Goal: Task Accomplishment & Management: Complete application form

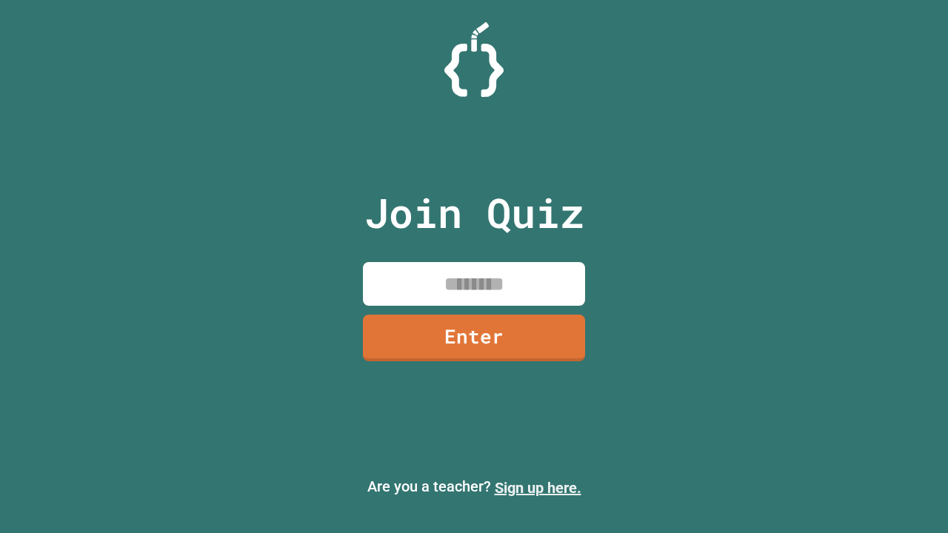
click at [538, 488] on link "Sign up here." at bounding box center [538, 488] width 87 height 18
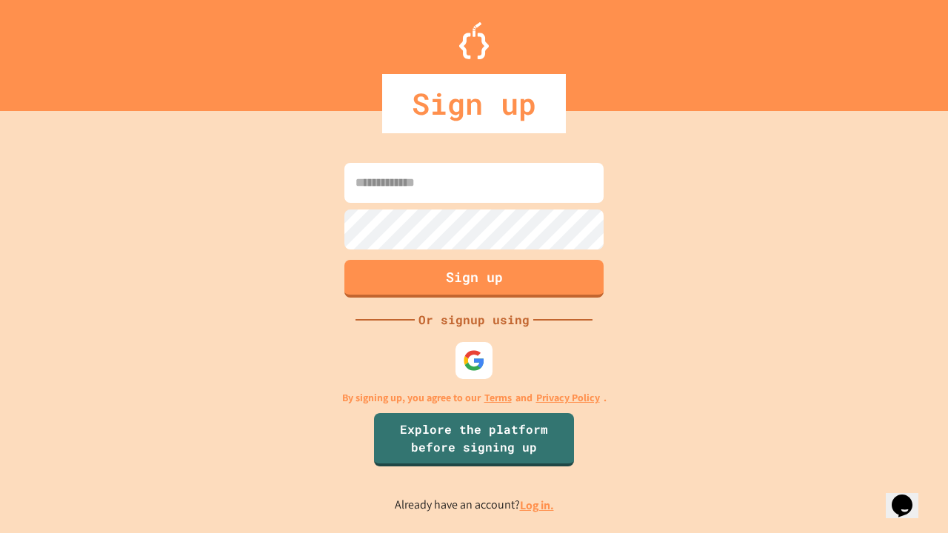
click at [538, 505] on link "Log in." at bounding box center [537, 506] width 34 height 16
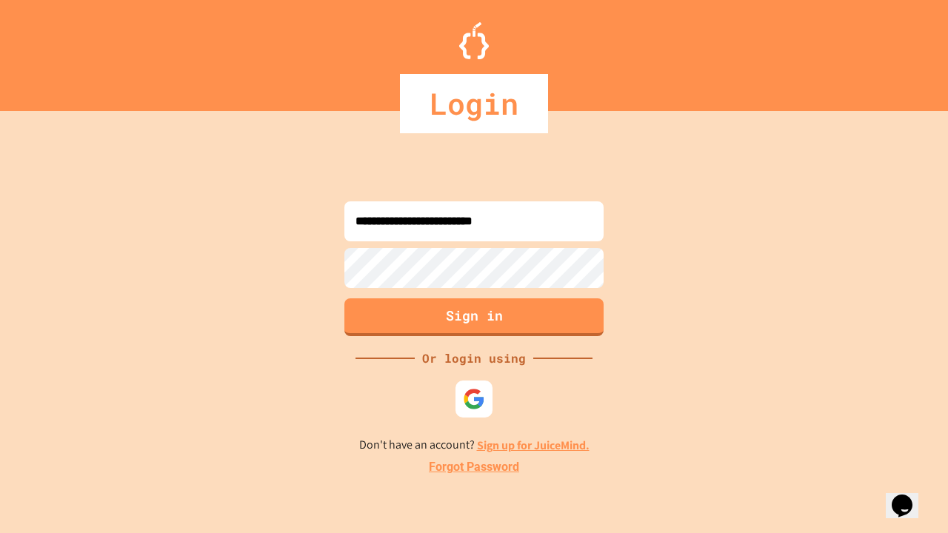
type input "**********"
